Goal: Information Seeking & Learning: Learn about a topic

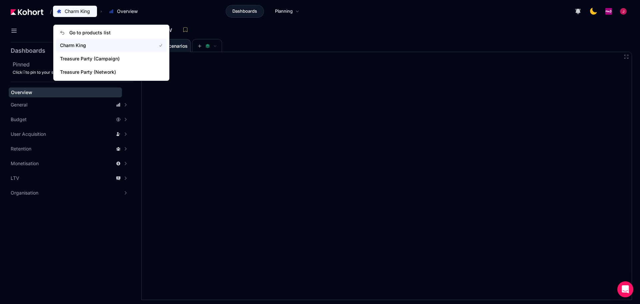
click at [83, 15] on button "Charm King" at bounding box center [75, 11] width 44 height 11
click at [90, 74] on span "Treasure Party (Network)" at bounding box center [104, 72] width 88 height 7
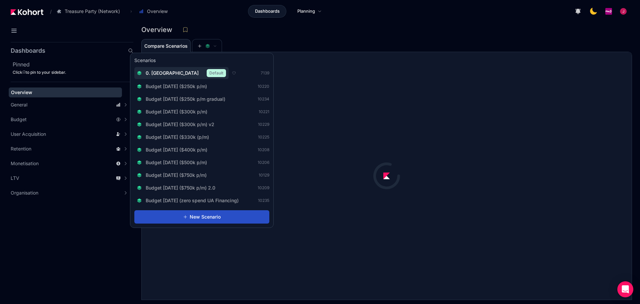
click at [160, 75] on span "0. [GEOGRAPHIC_DATA]" at bounding box center [172, 73] width 53 height 7
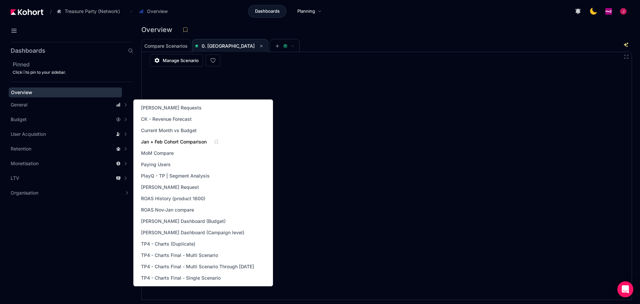
click at [178, 142] on span "Jan + Feb Cohort Comparison" at bounding box center [174, 141] width 66 height 7
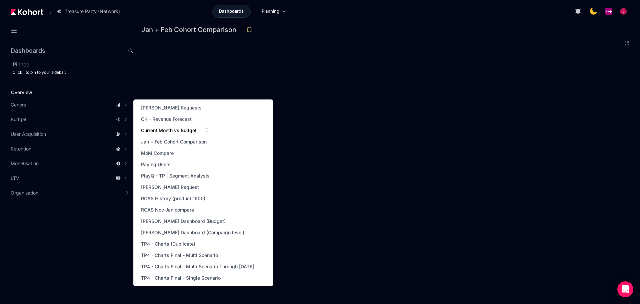
click at [184, 130] on span "Current Month vs Budget" at bounding box center [169, 130] width 56 height 7
click at [178, 187] on span "[PERSON_NAME] Request" at bounding box center [170, 187] width 58 height 7
click at [192, 231] on span "[PERSON_NAME] Dashboard (Campaign level)" at bounding box center [192, 232] width 103 height 7
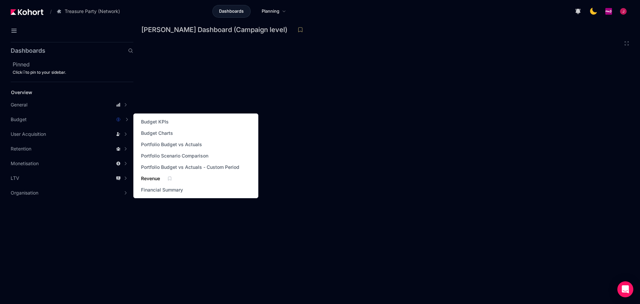
click at [154, 177] on span "Revenue" at bounding box center [150, 178] width 19 height 7
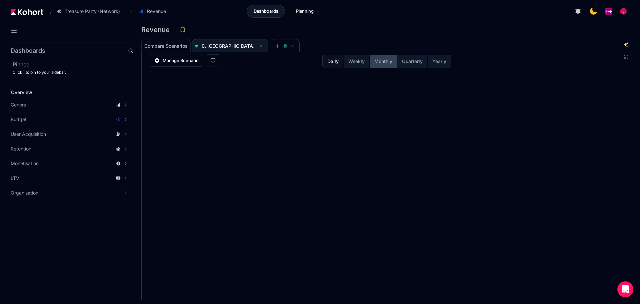
click at [389, 62] on span "Monthly" at bounding box center [383, 61] width 18 height 7
